Goal: Task Accomplishment & Management: Use online tool/utility

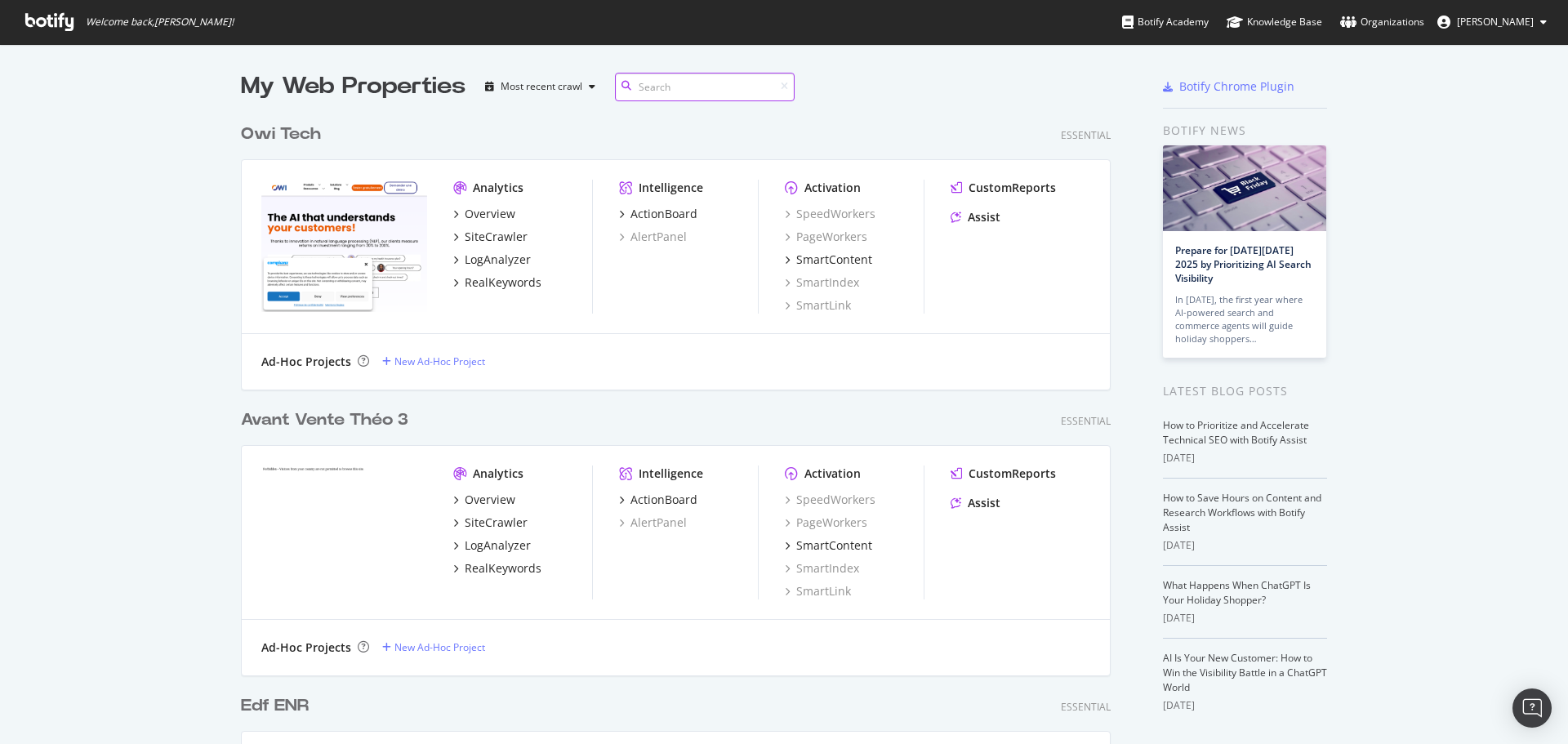
scroll to position [5887, 871]
click at [666, 103] on div "Owi Tech Essential Analytics Overview SiteCrawler LogAnalyzer RealKeywords Inte…" at bounding box center [682, 246] width 883 height 286
click at [678, 90] on input at bounding box center [704, 86] width 180 height 29
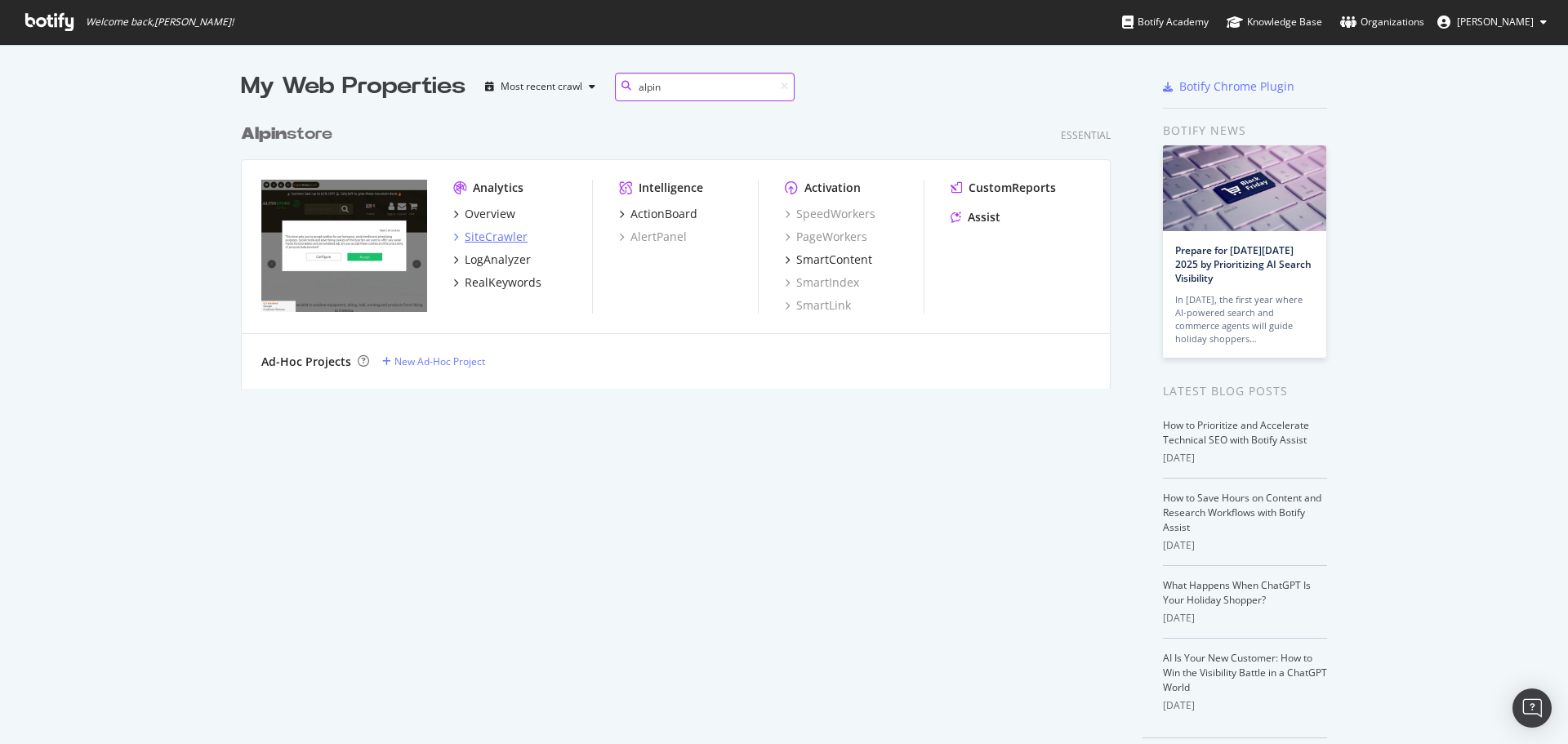
type input "alpin"
click at [510, 240] on div "SiteCrawler" at bounding box center [496, 237] width 63 height 16
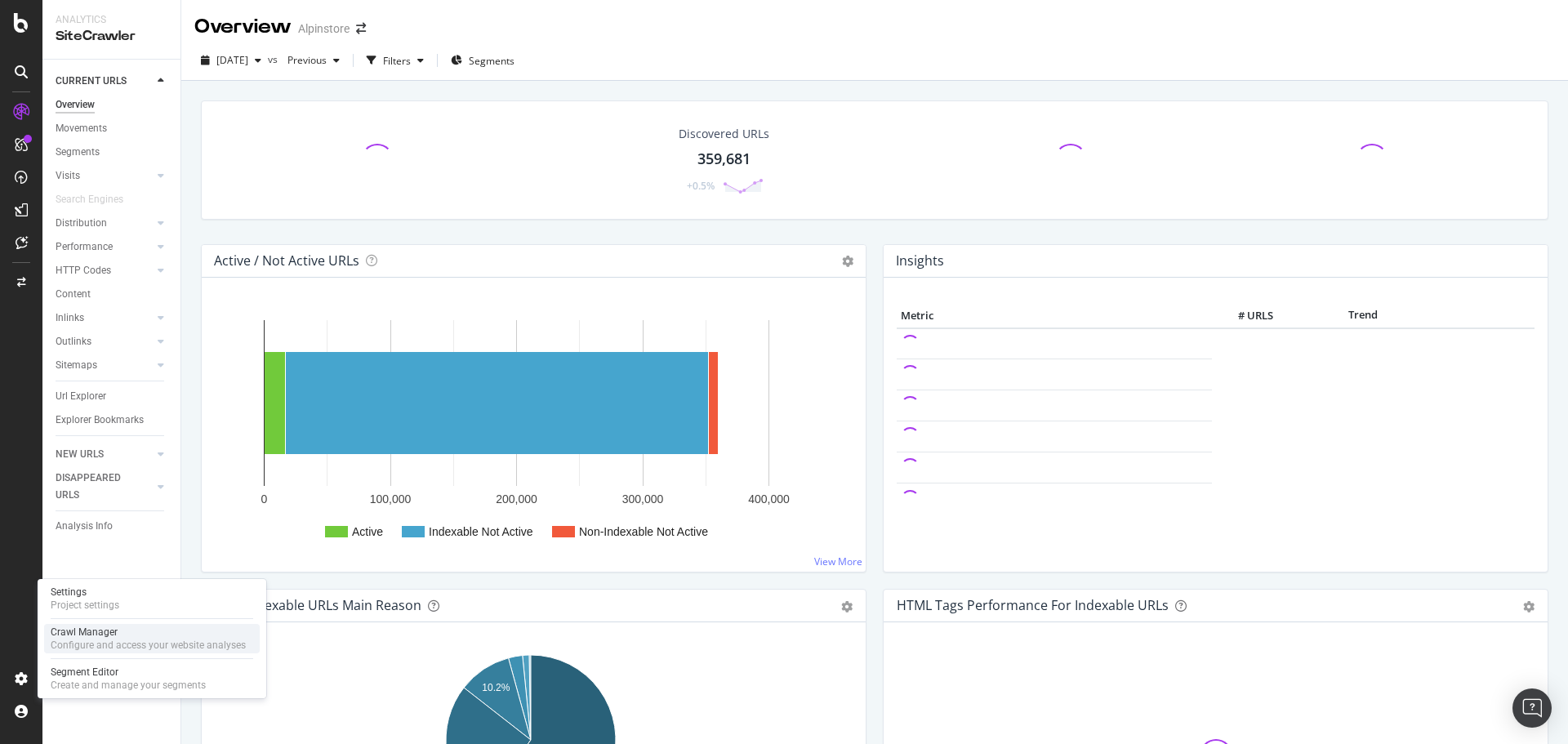
click at [99, 633] on div "Crawl Manager" at bounding box center [149, 632] width 196 height 13
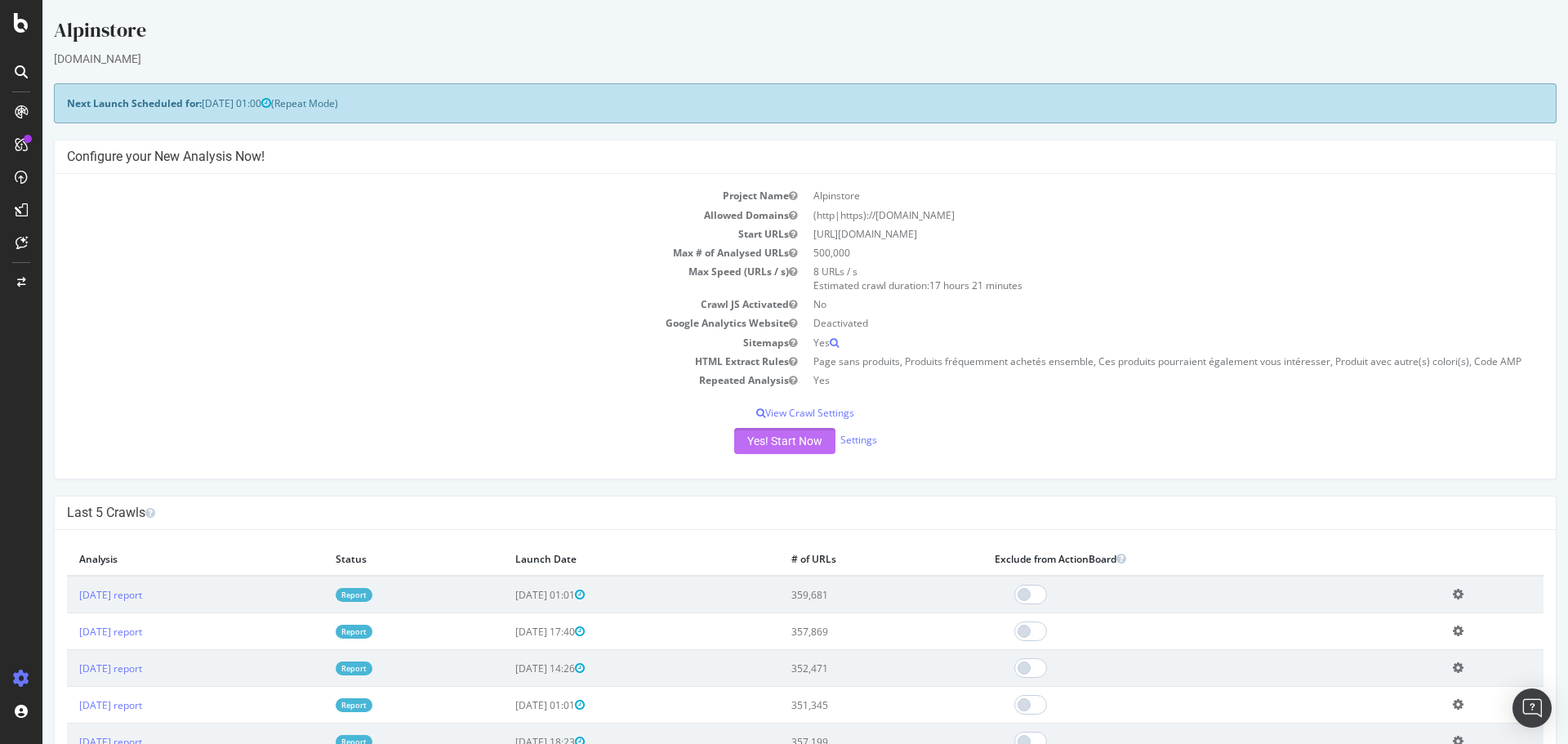
click at [752, 441] on button "Yes! Start Now" at bounding box center [785, 441] width 101 height 26
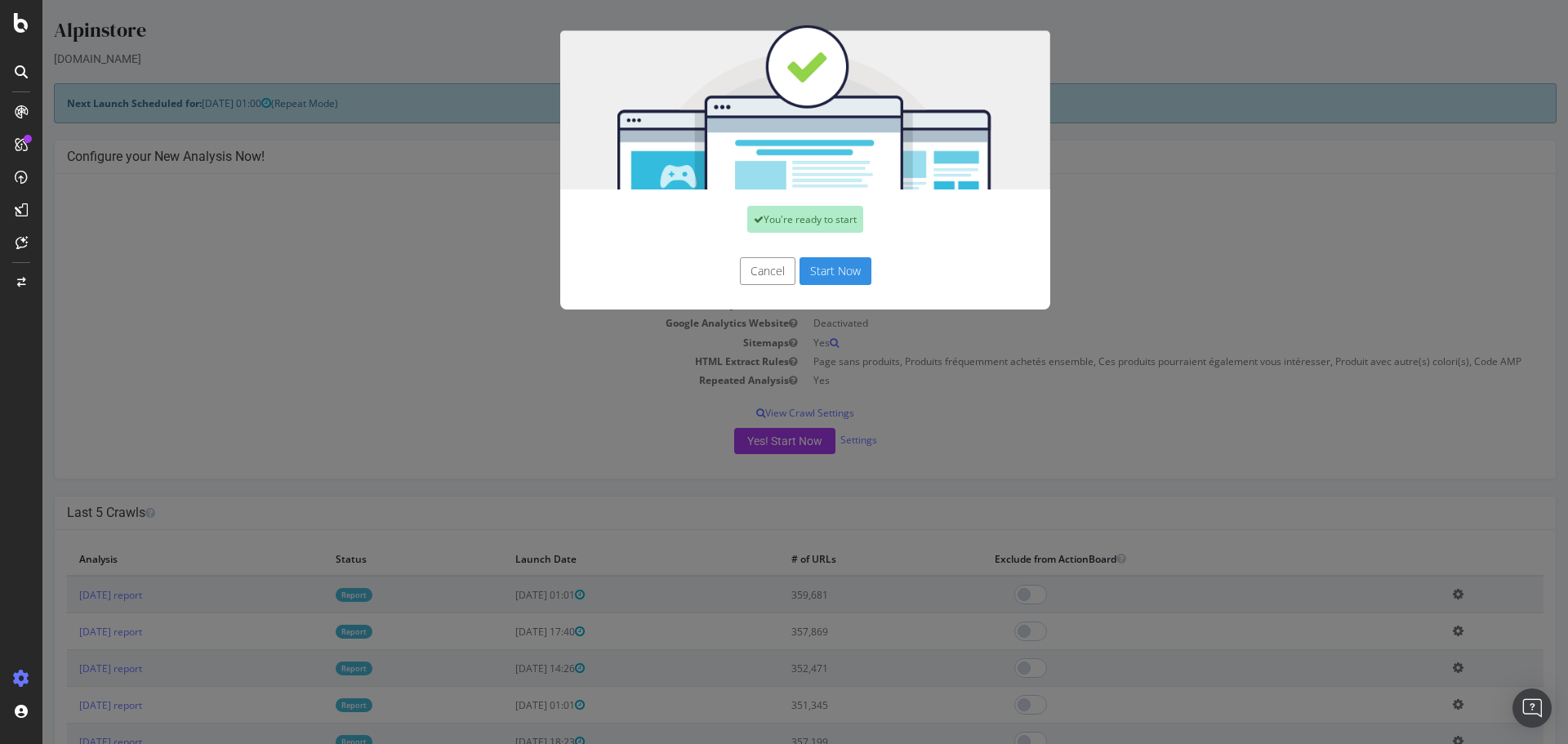
click at [807, 269] on button "Start Now" at bounding box center [835, 271] width 71 height 28
